Goal: Find specific page/section: Find specific page/section

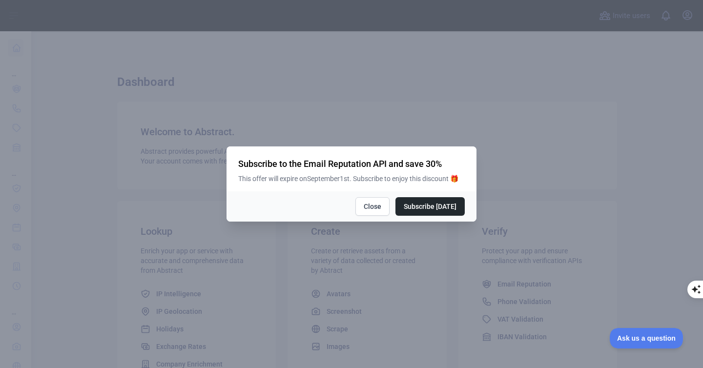
drag, startPoint x: 364, startPoint y: 267, endPoint x: 361, endPoint y: 260, distance: 7.4
click at [363, 264] on div at bounding box center [351, 184] width 703 height 368
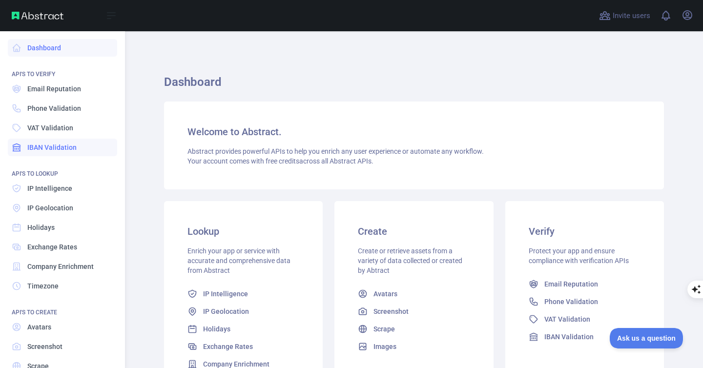
click at [28, 140] on link "IBAN Validation" at bounding box center [62, 148] width 109 height 18
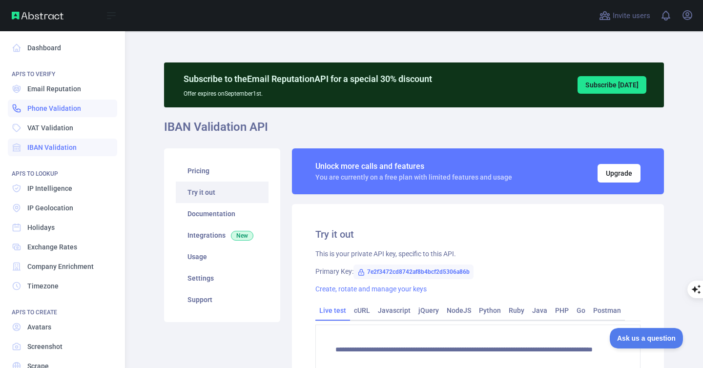
click at [49, 105] on span "Phone Validation" at bounding box center [54, 108] width 54 height 10
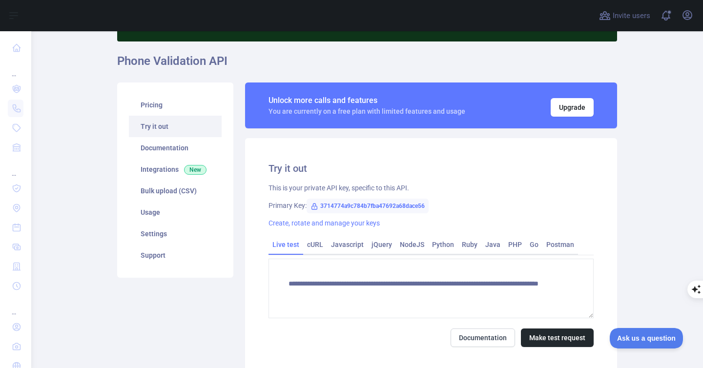
scroll to position [71, 0]
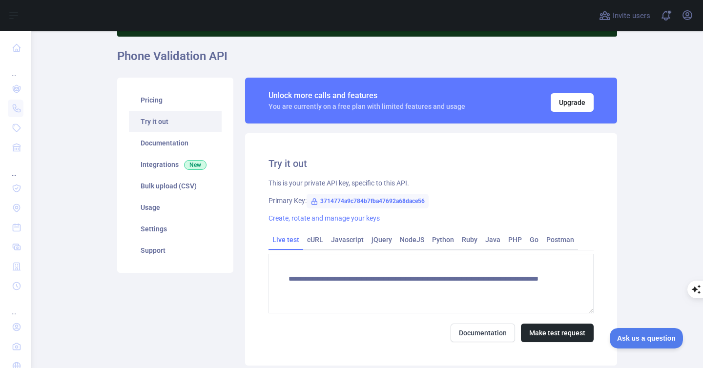
click at [393, 74] on div "**********" at bounding box center [366, 222] width 511 height 300
